Goal: Task Accomplishment & Management: Use online tool/utility

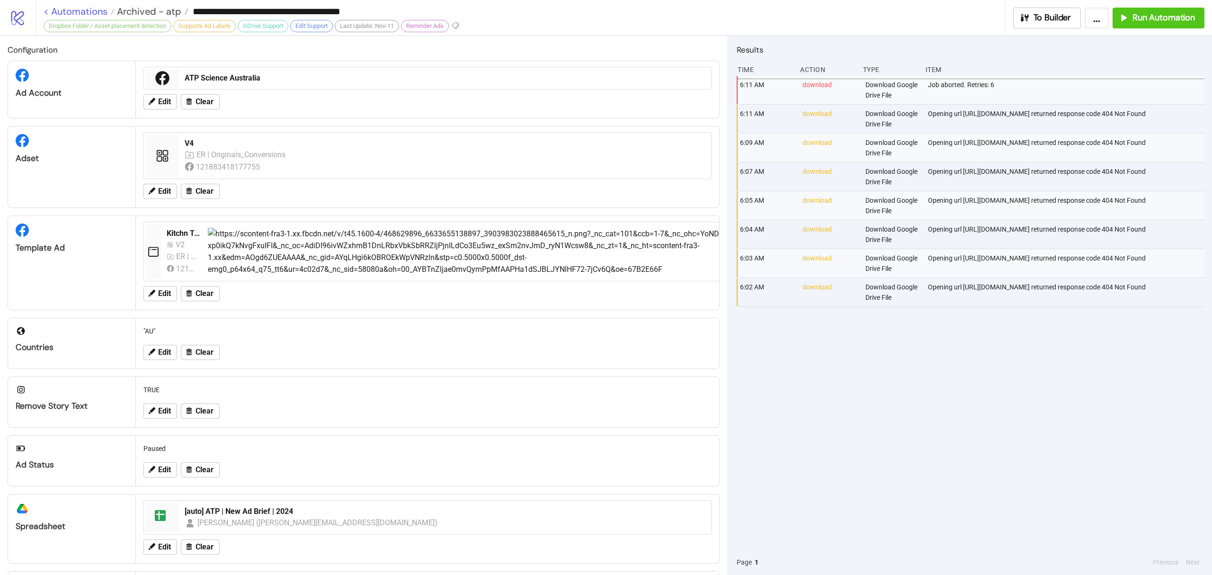
click at [69, 7] on link "< Automations" at bounding box center [79, 11] width 71 height 9
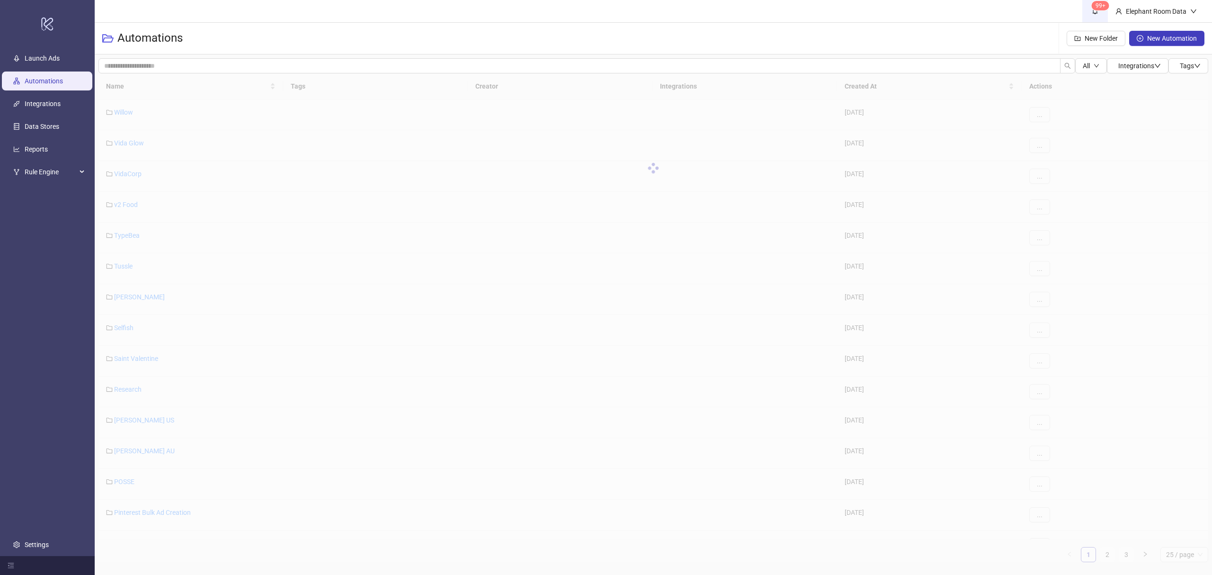
click at [1099, 10] on span "99+" at bounding box center [1095, 11] width 10 height 10
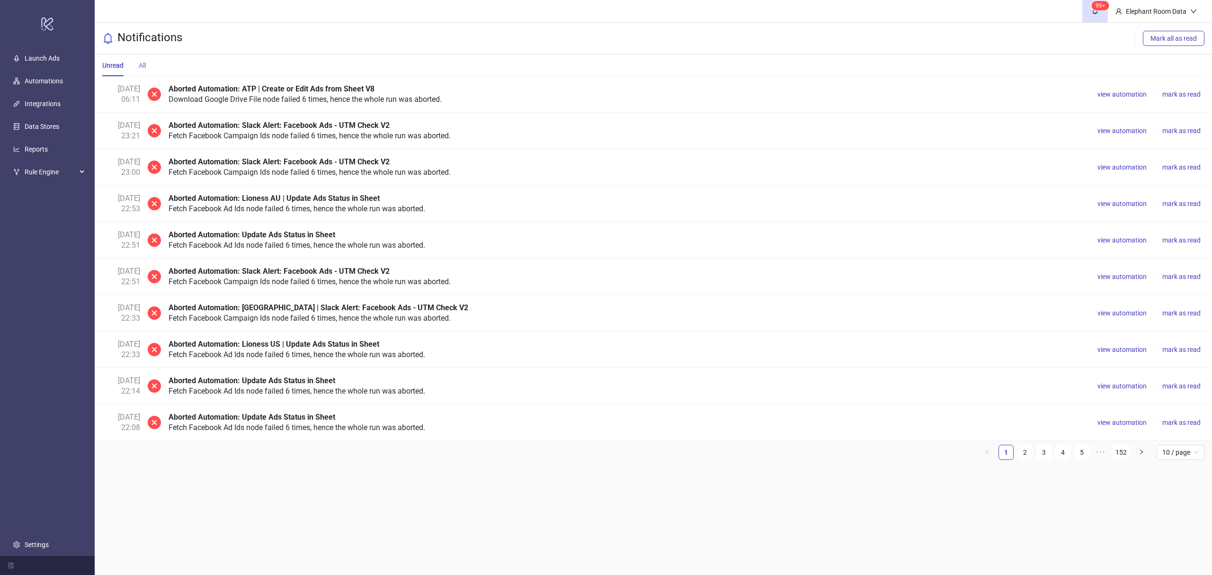
click at [140, 72] on div "All" at bounding box center [142, 65] width 7 height 22
click at [1102, 8] on sup "99+" at bounding box center [1101, 5] width 18 height 9
click at [1102, 9] on sup "99+" at bounding box center [1101, 5] width 18 height 9
click at [1150, 11] on div "Elephant Room Data" at bounding box center [1156, 11] width 68 height 10
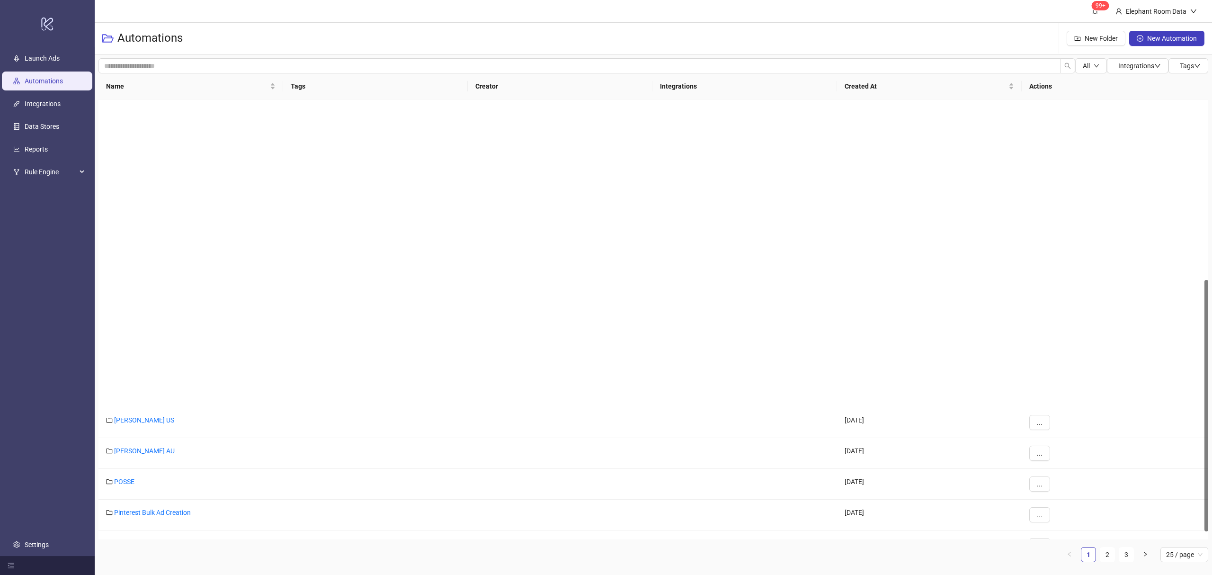
scroll to position [315, 0]
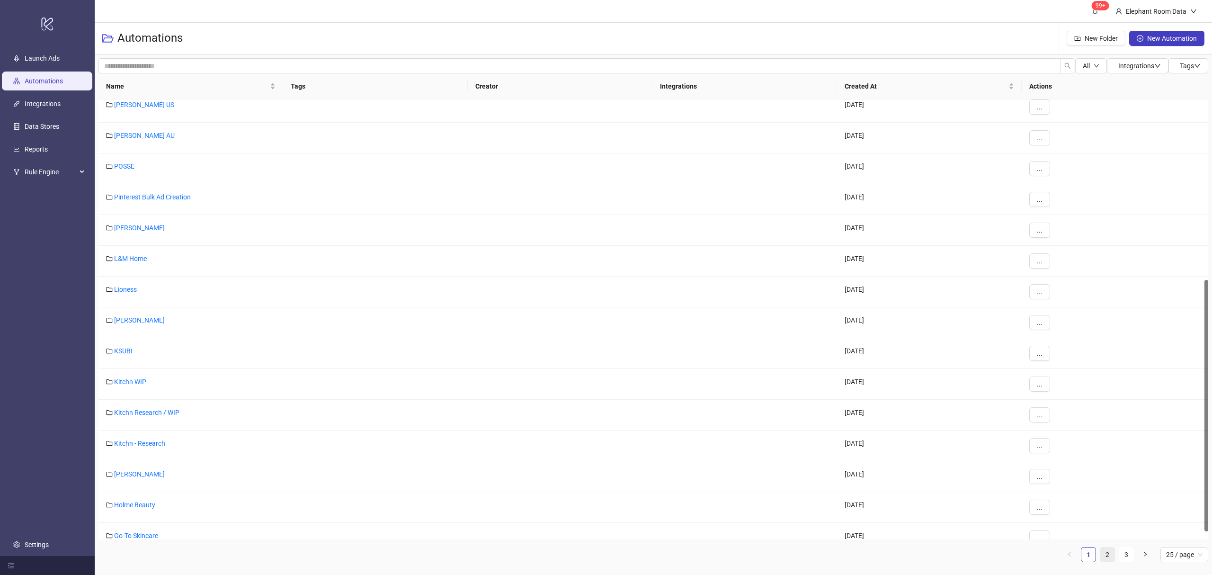
click at [1108, 559] on link "2" at bounding box center [1107, 554] width 14 height 14
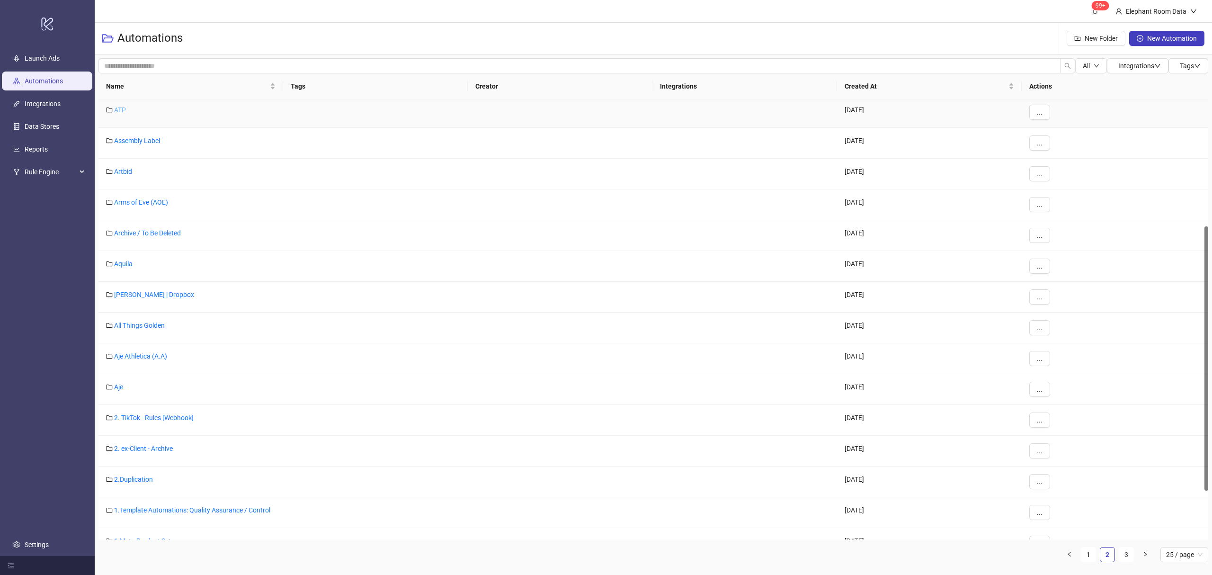
click at [120, 111] on link "ATP" at bounding box center [120, 110] width 12 height 8
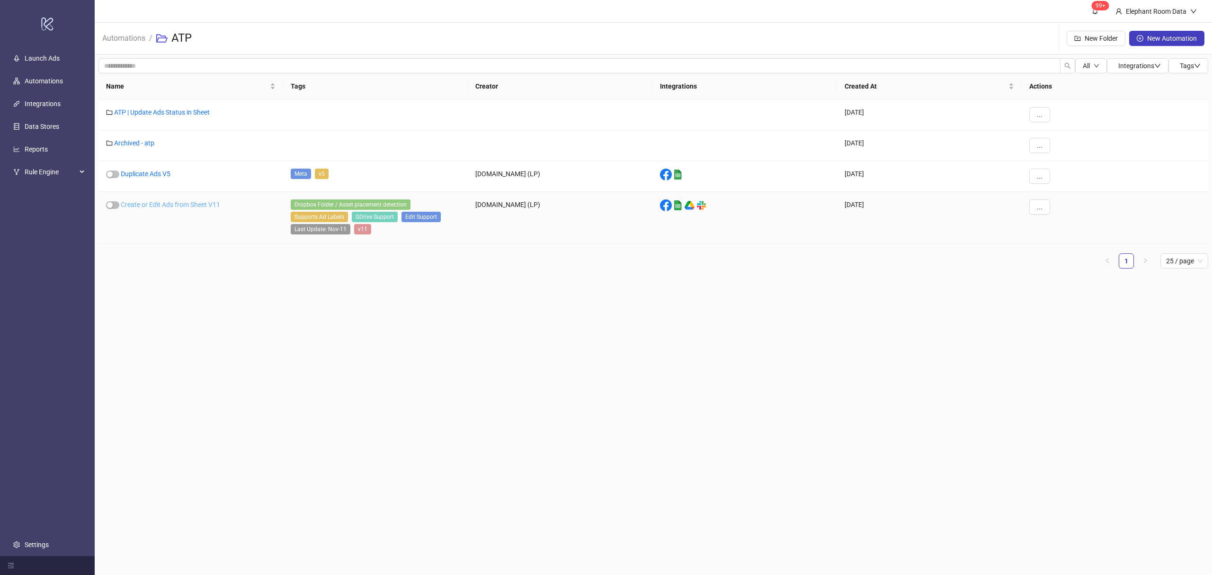
click at [159, 206] on link "Create or Edit Ads from Sheet V11" at bounding box center [170, 205] width 99 height 8
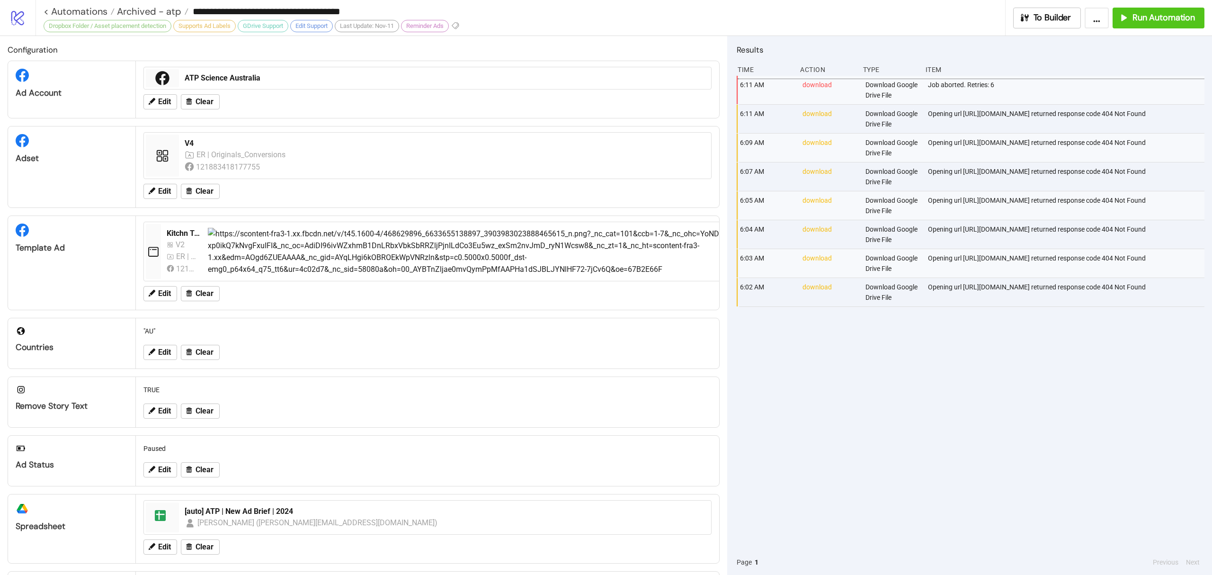
type input "**********"
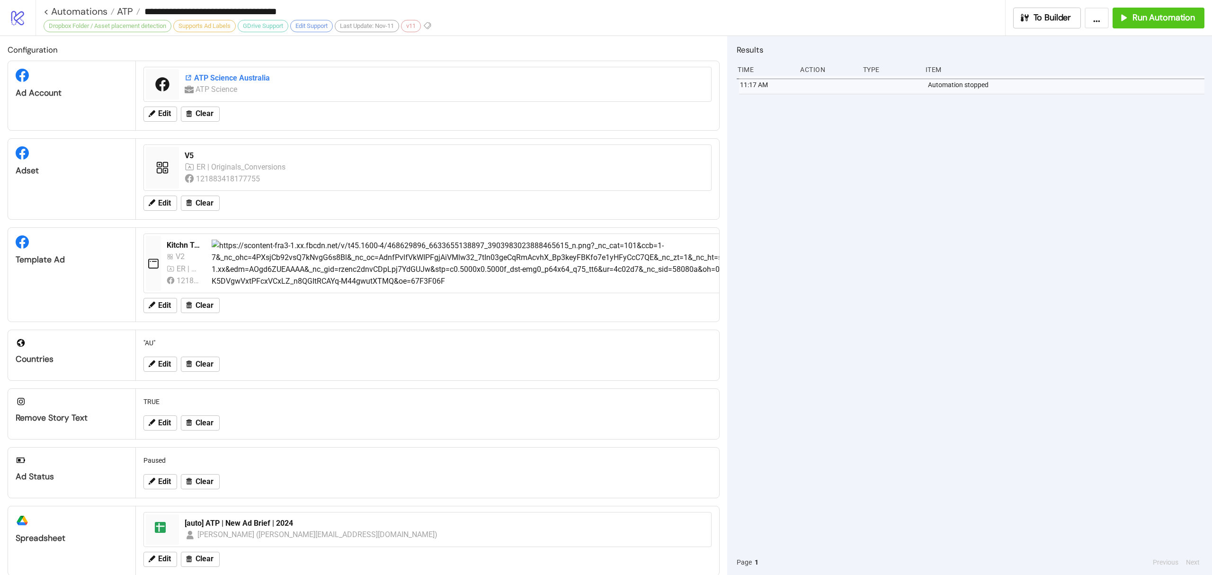
click at [220, 74] on div "ATP Science Australia" at bounding box center [445, 78] width 521 height 10
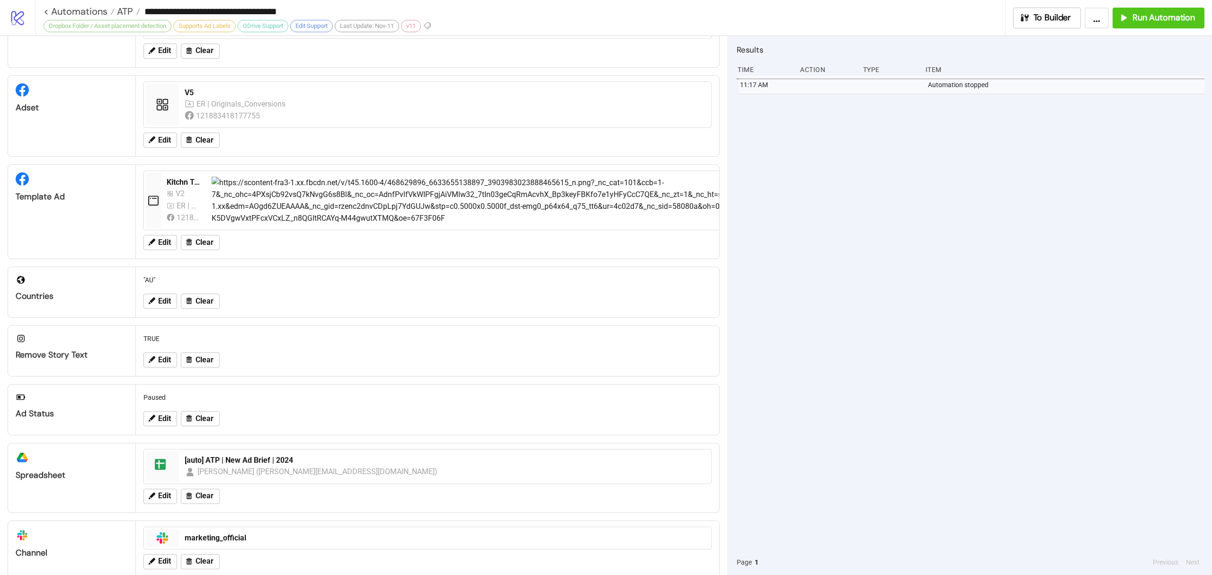
scroll to position [126, 0]
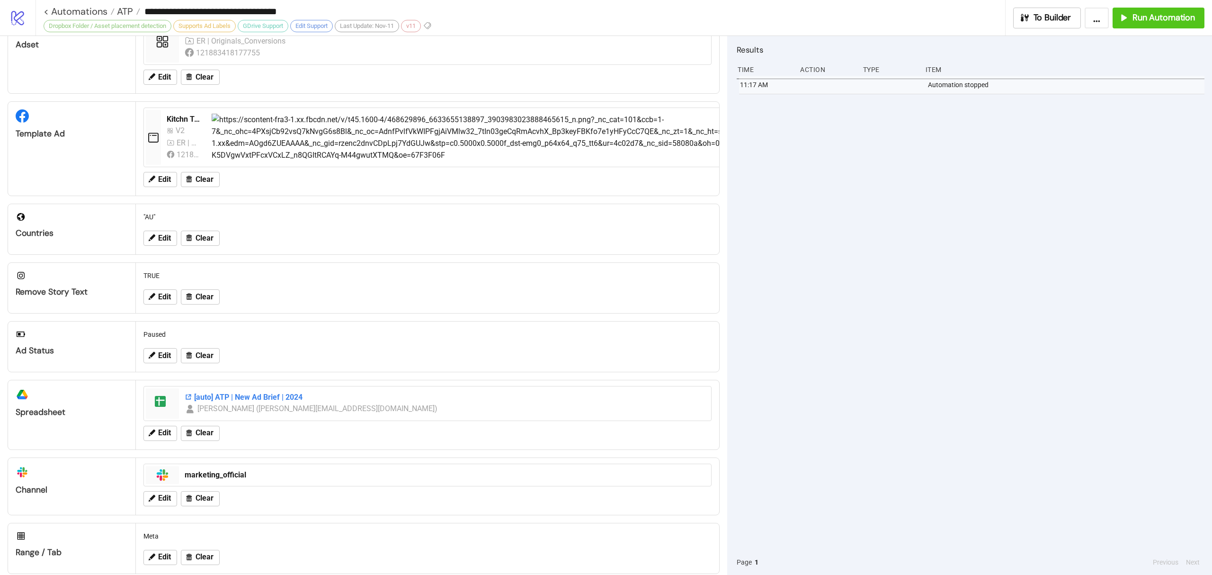
click at [224, 400] on div "[auto] ATP | New Ad Brief | 2024" at bounding box center [445, 397] width 521 height 10
click at [1150, 16] on span "Run Automation" at bounding box center [1164, 17] width 63 height 11
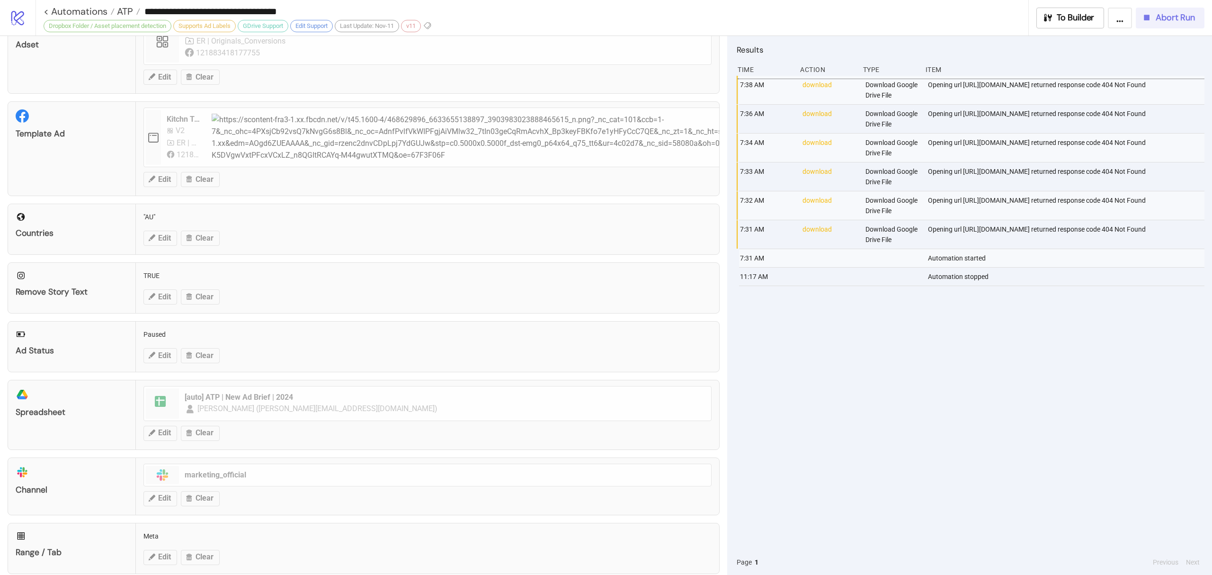
click at [1182, 23] on span "Abort Run" at bounding box center [1175, 17] width 39 height 11
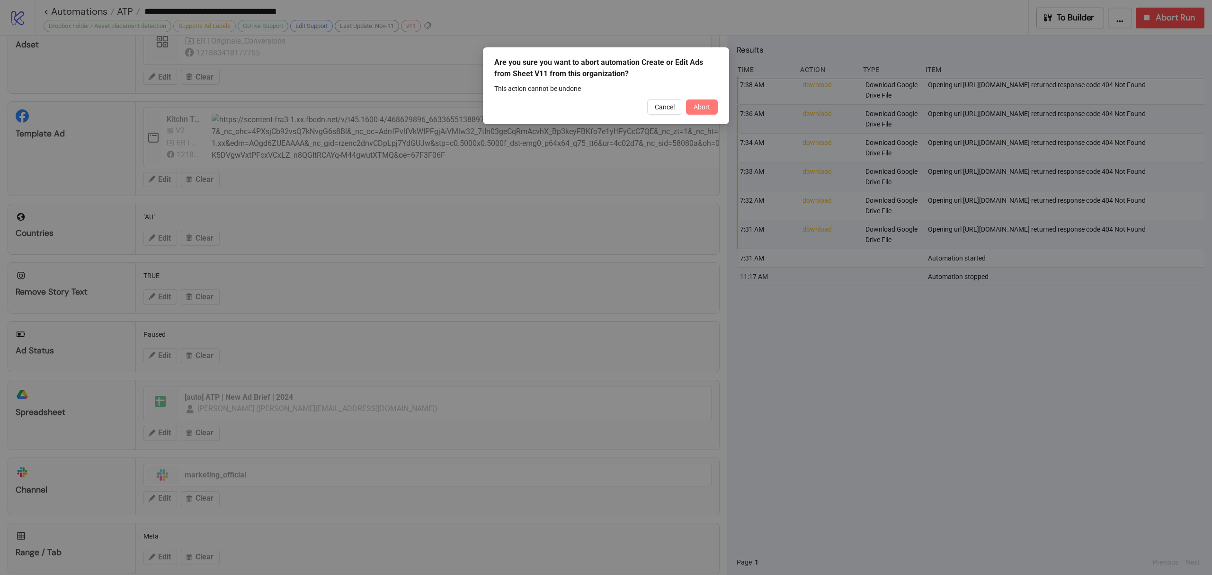
click at [707, 106] on span "Abort" at bounding box center [702, 107] width 17 height 8
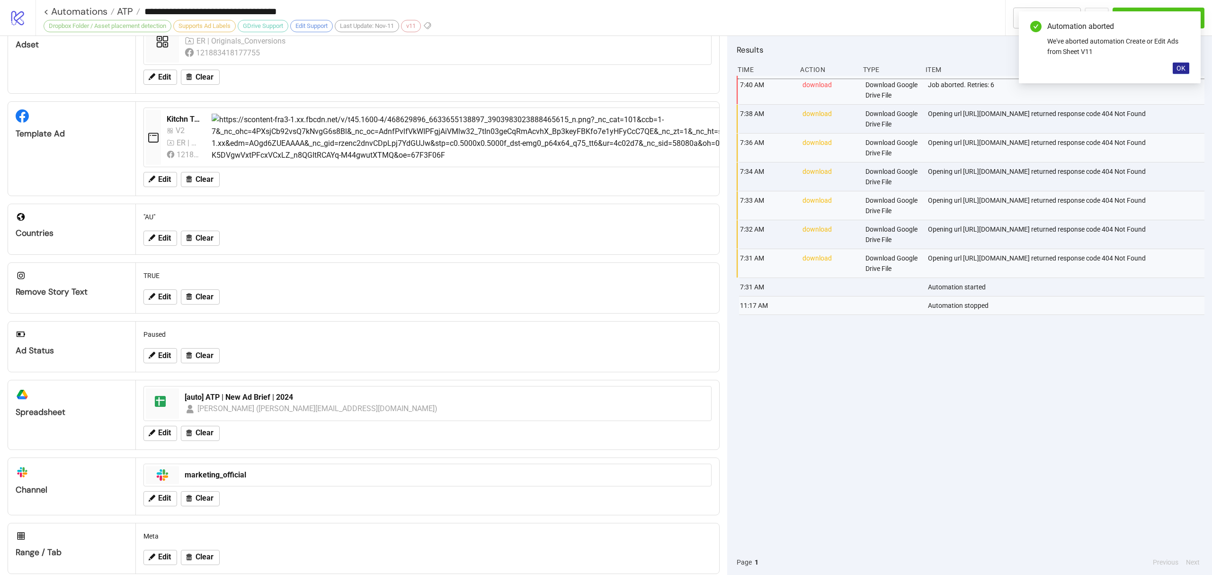
click at [1179, 63] on button "OK" at bounding box center [1181, 68] width 17 height 11
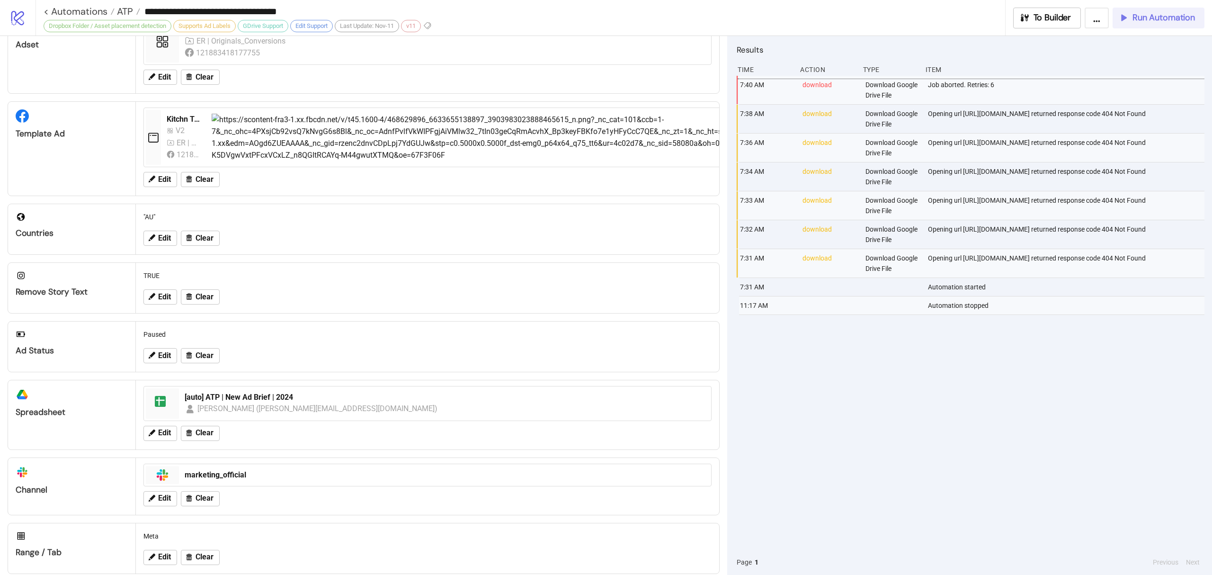
click at [1167, 19] on span "Run Automation" at bounding box center [1164, 17] width 63 height 11
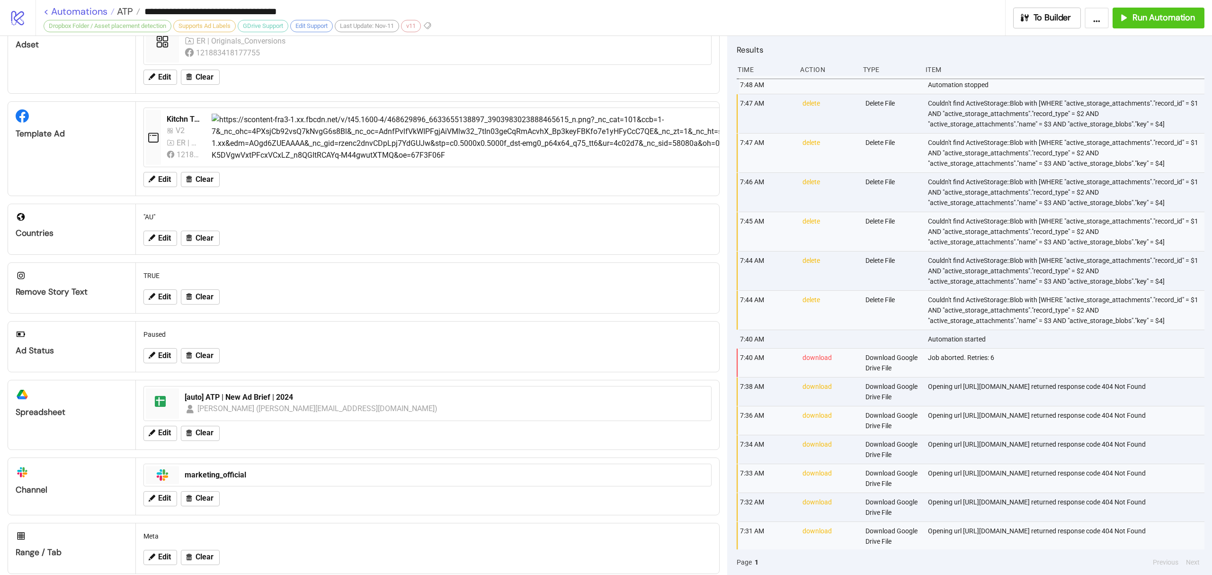
click at [83, 10] on link "< Automations" at bounding box center [79, 11] width 71 height 9
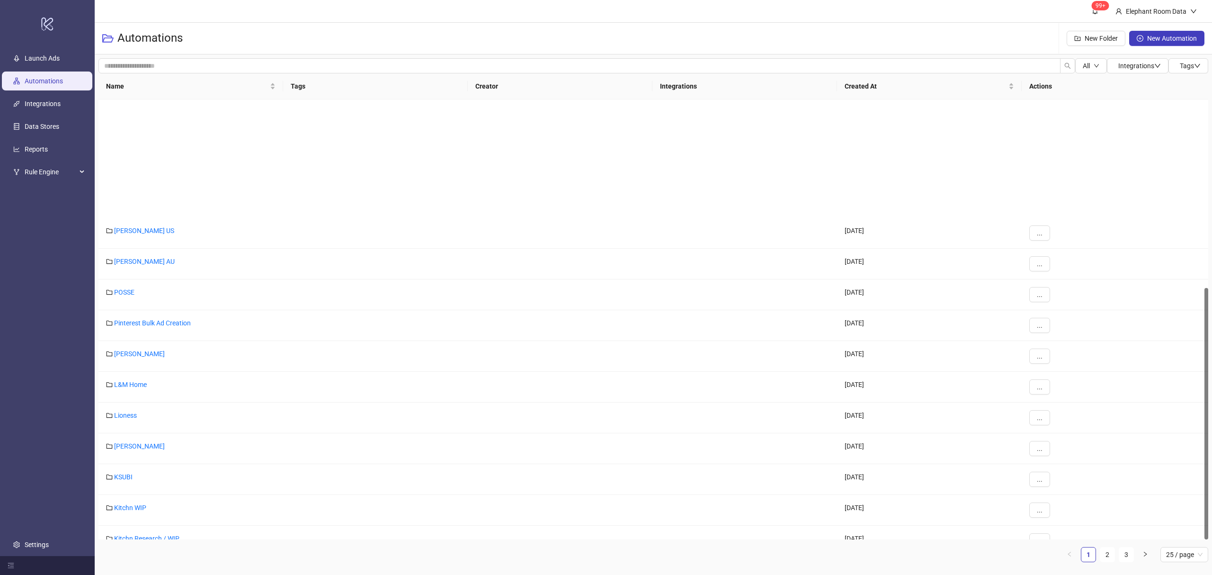
scroll to position [330, 0]
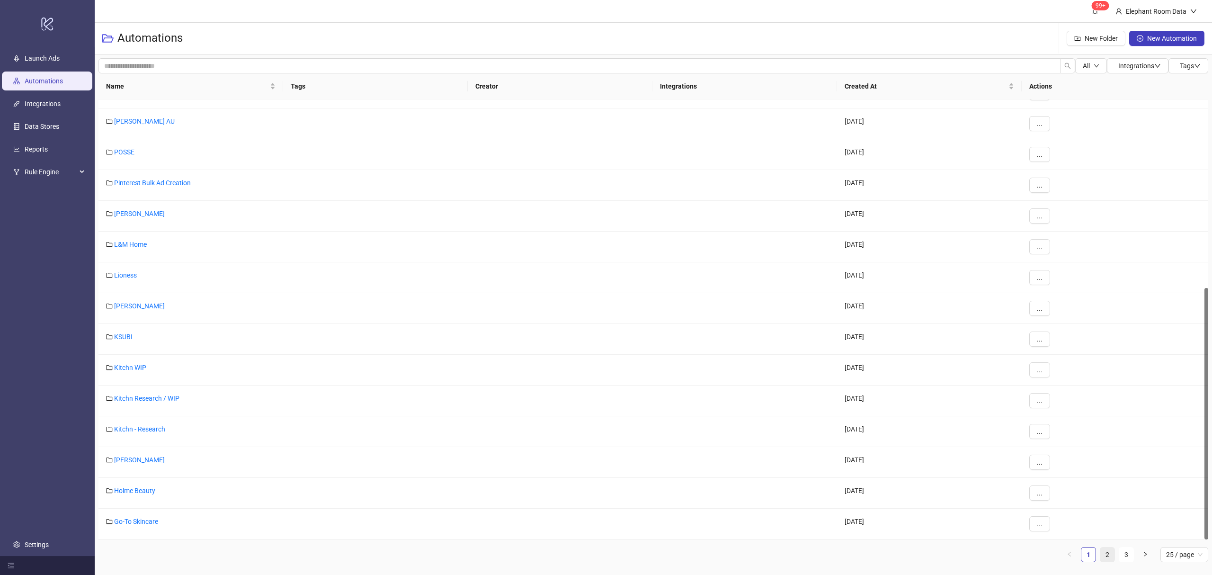
click at [1107, 551] on link "2" at bounding box center [1107, 554] width 14 height 14
click at [1123, 558] on link "3" at bounding box center [1126, 554] width 14 height 14
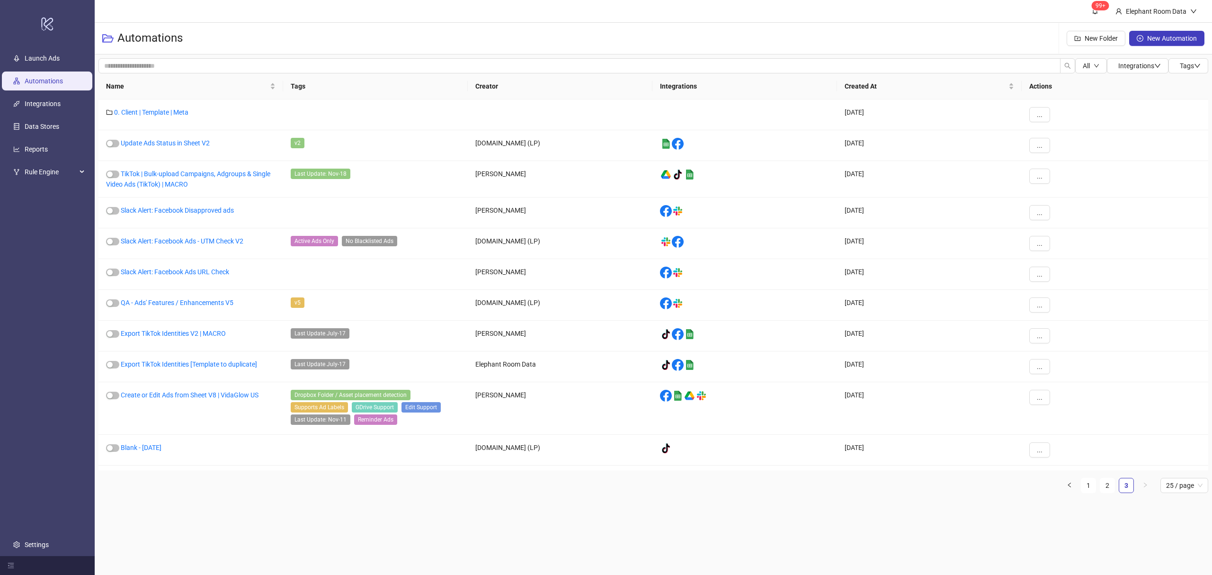
scroll to position [0, 0]
click at [1102, 487] on link "2" at bounding box center [1107, 485] width 14 height 14
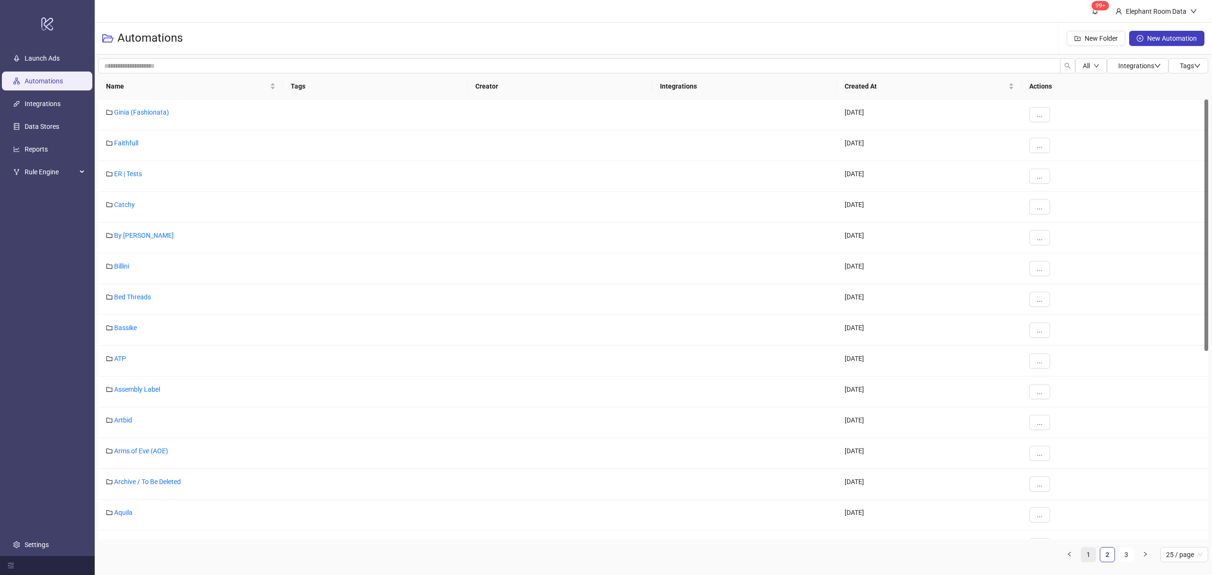
click at [1086, 554] on link "1" at bounding box center [1089, 554] width 14 height 14
click at [135, 357] on link "Saint Valentine" at bounding box center [136, 359] width 44 height 8
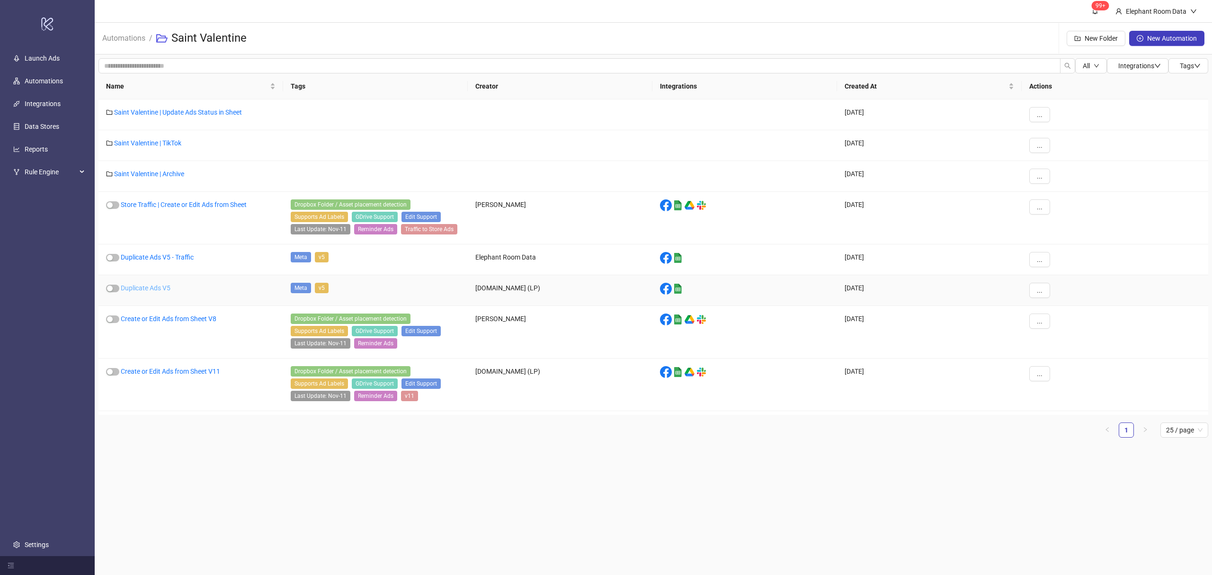
click at [165, 288] on link "Duplicate Ads V5" at bounding box center [146, 288] width 50 height 8
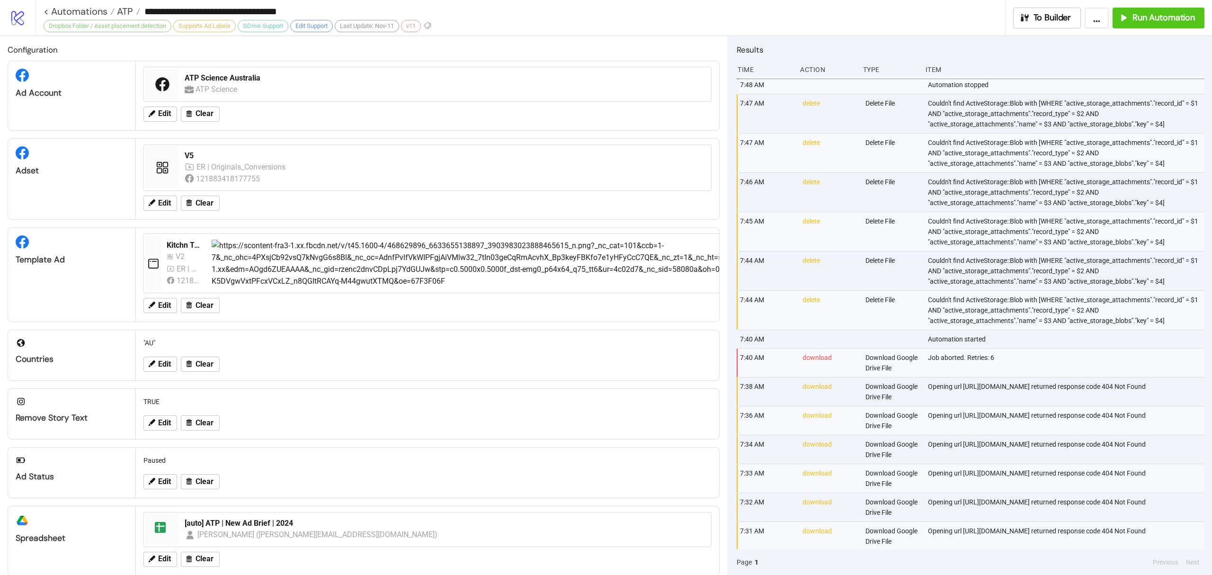
type input "**********"
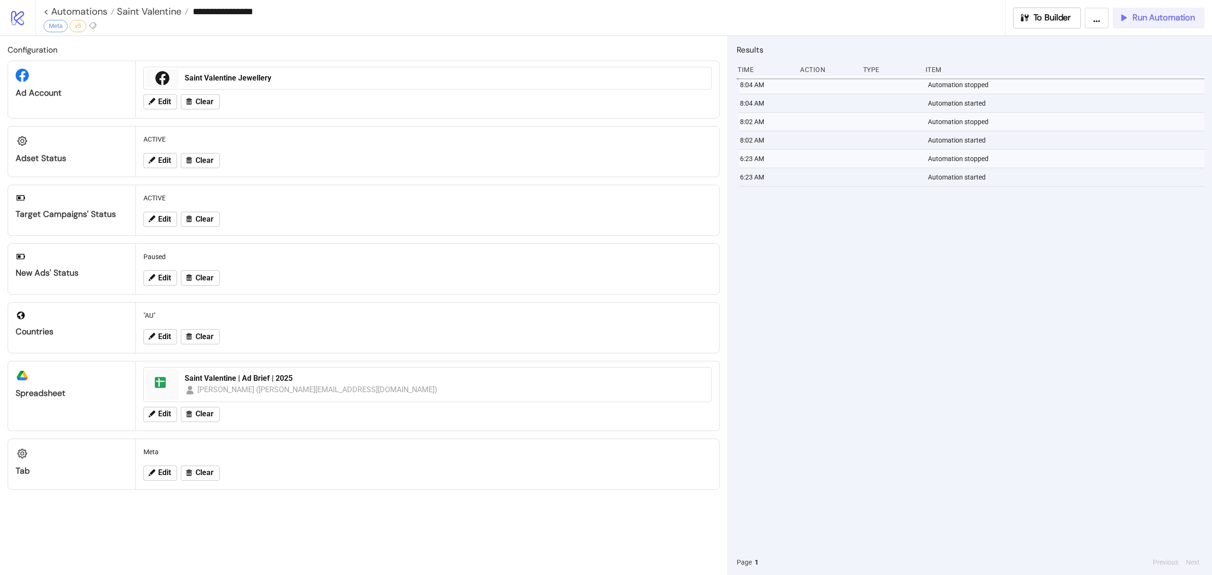
click at [1144, 24] on button "Run Automation" at bounding box center [1159, 18] width 92 height 21
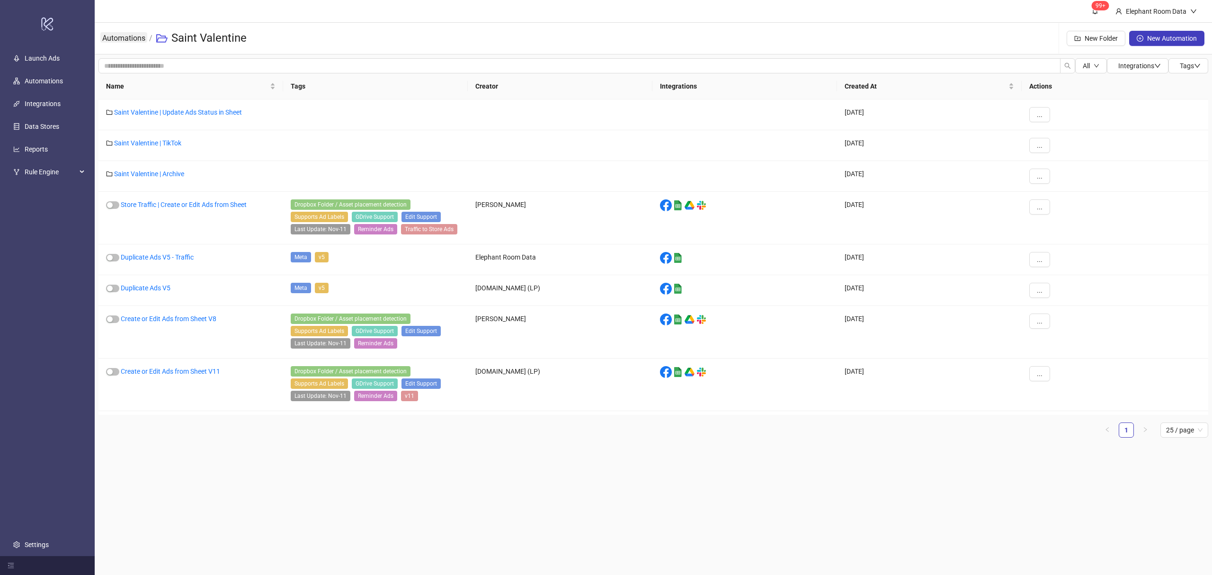
click at [131, 38] on link "Automations" at bounding box center [123, 37] width 47 height 10
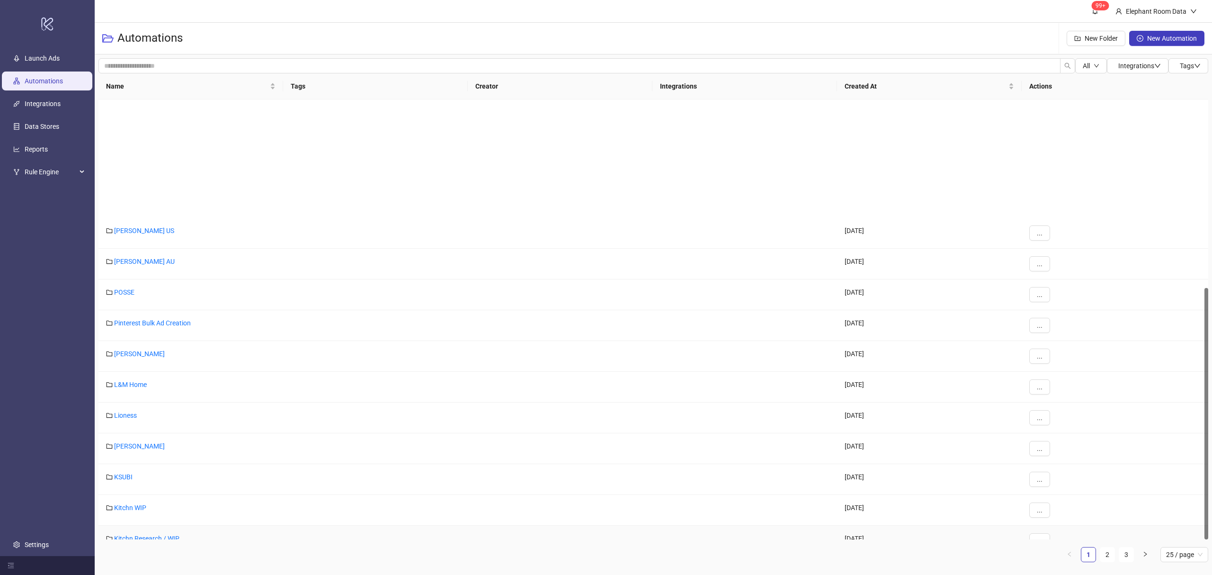
scroll to position [330, 0]
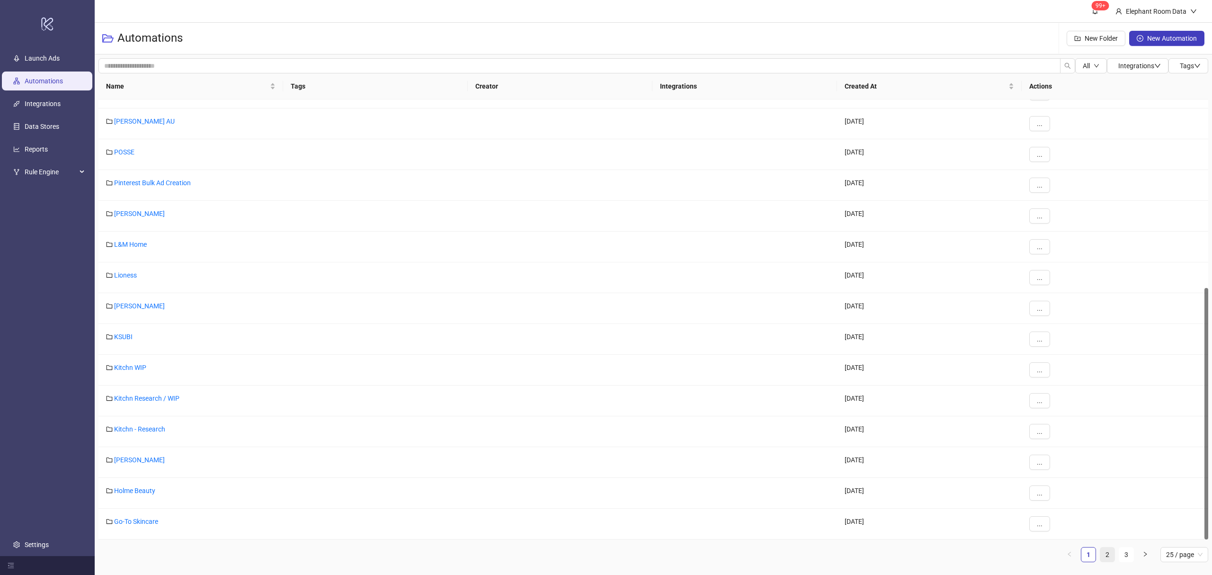
click at [1110, 552] on link "2" at bounding box center [1107, 554] width 14 height 14
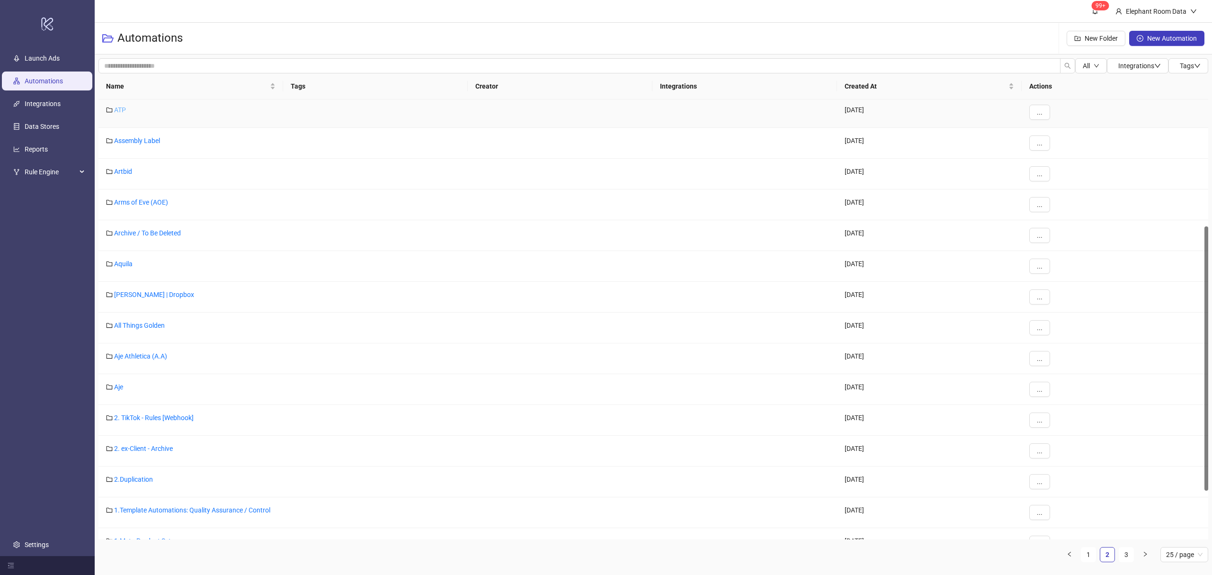
click at [125, 110] on link "ATP" at bounding box center [120, 110] width 12 height 8
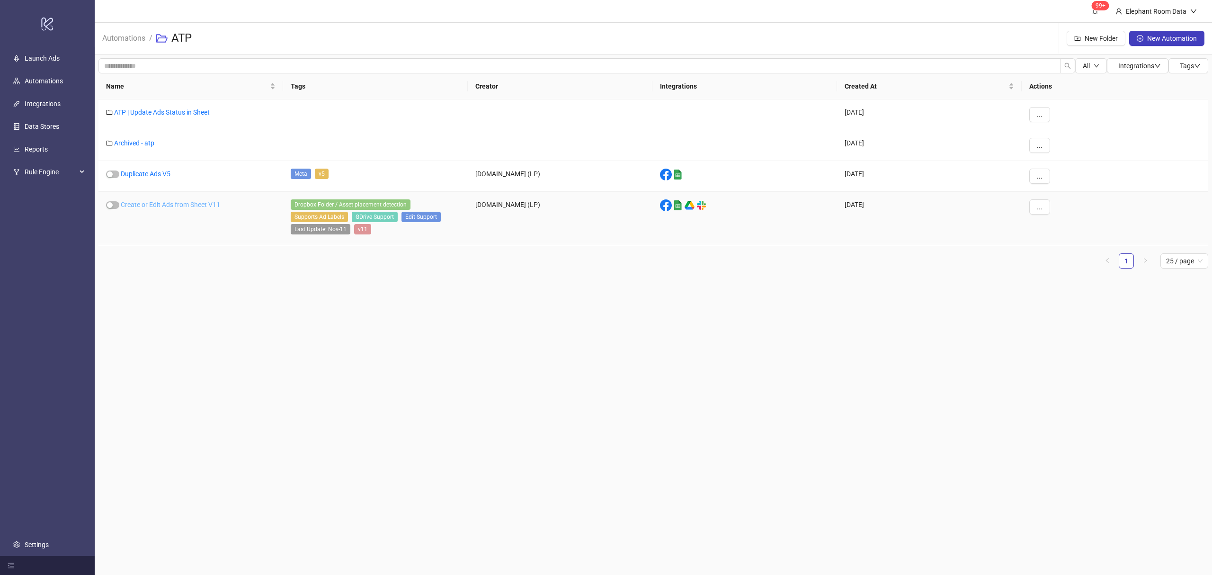
click at [199, 203] on link "Create or Edit Ads from Sheet V11" at bounding box center [170, 205] width 99 height 8
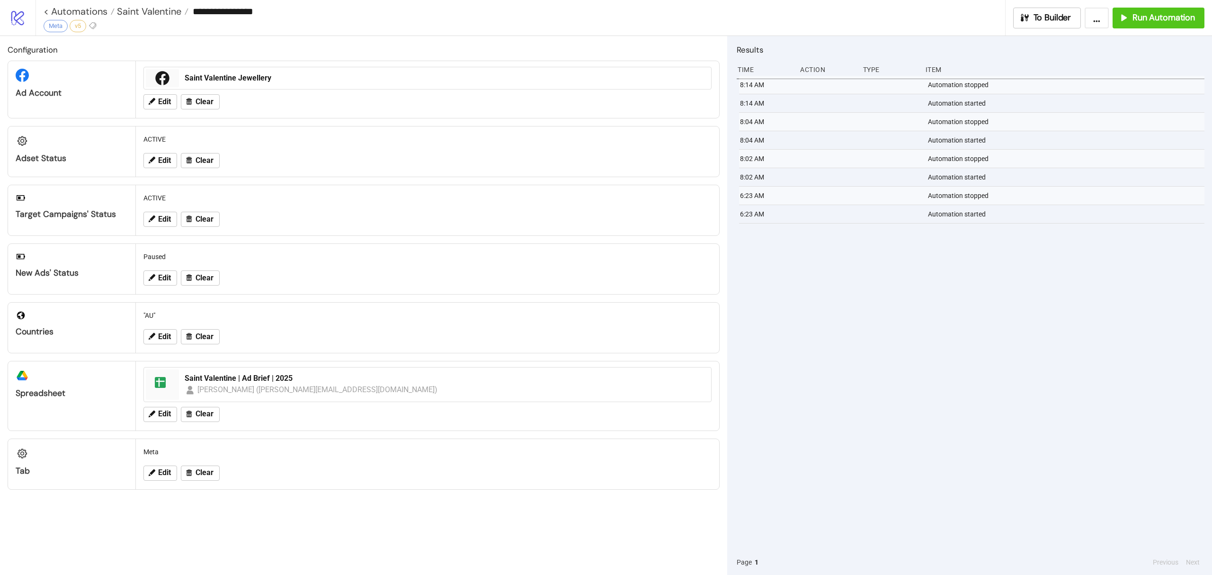
type input "**********"
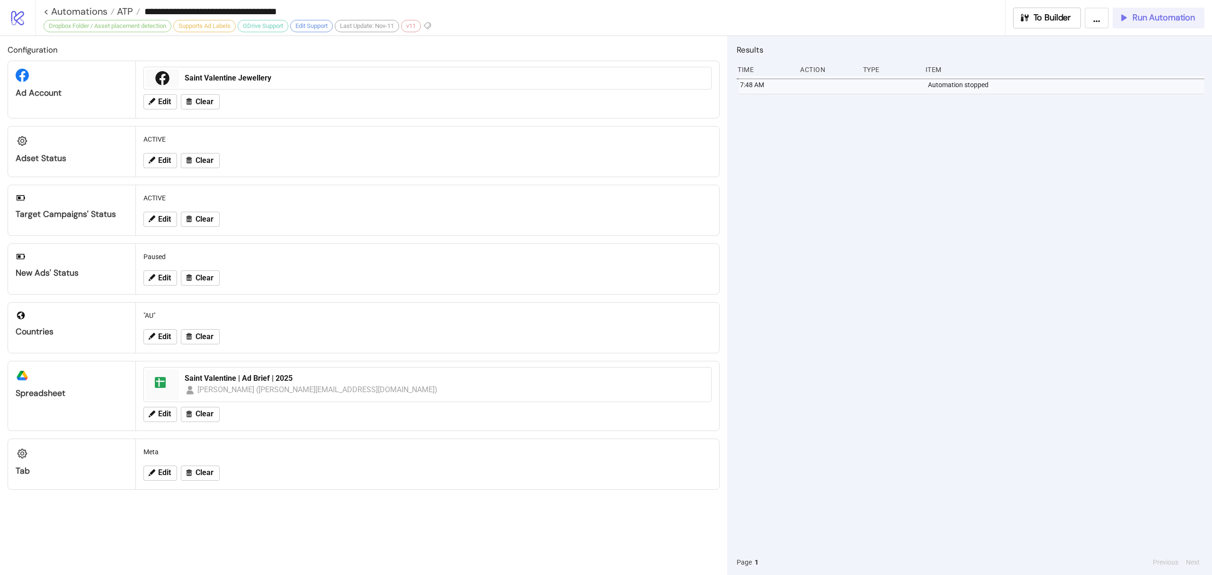
click at [1169, 16] on span "Run Automation" at bounding box center [1164, 17] width 63 height 11
